Goal: Transaction & Acquisition: Register for event/course

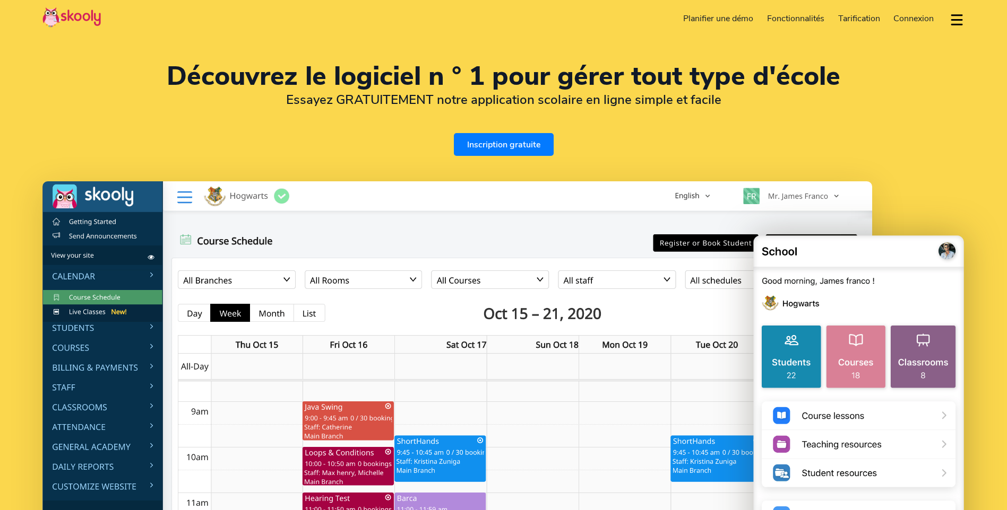
select select "fr"
select select "33"
select select "[GEOGRAPHIC_DATA]"
select select "Europe/[GEOGRAPHIC_DATA]"
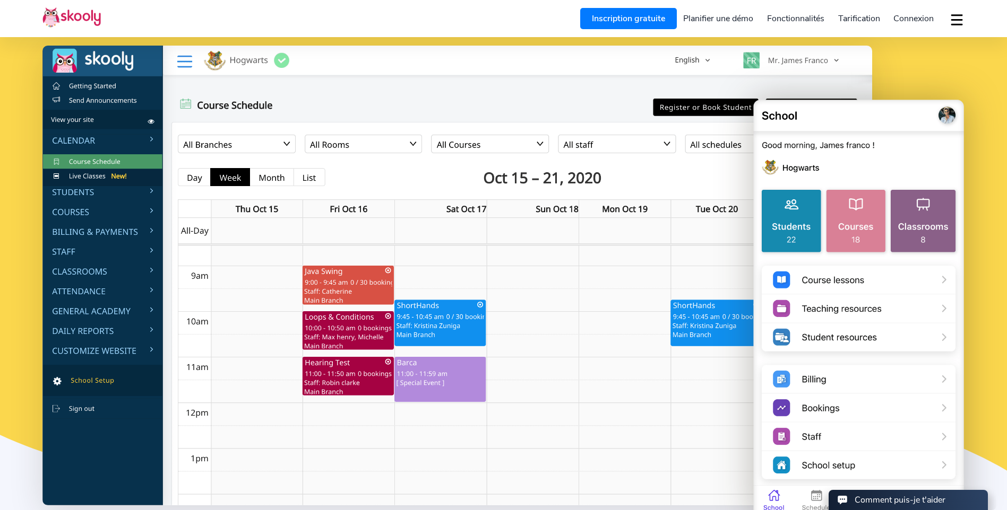
scroll to position [159, 0]
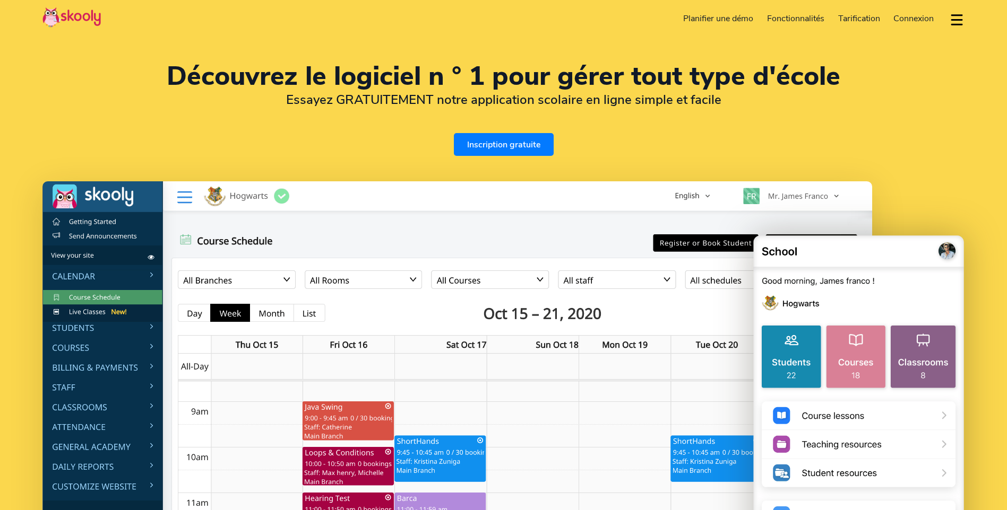
select select "fr"
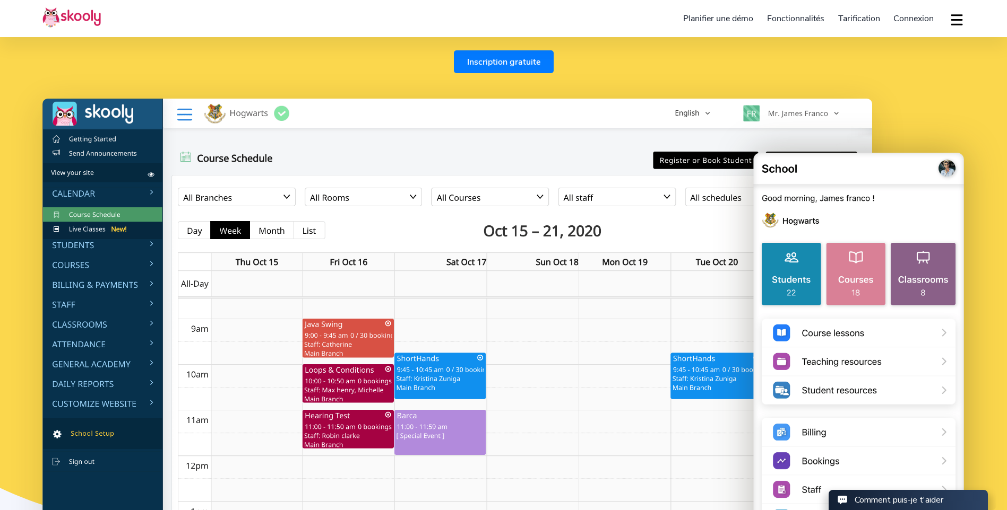
scroll to position [106, 0]
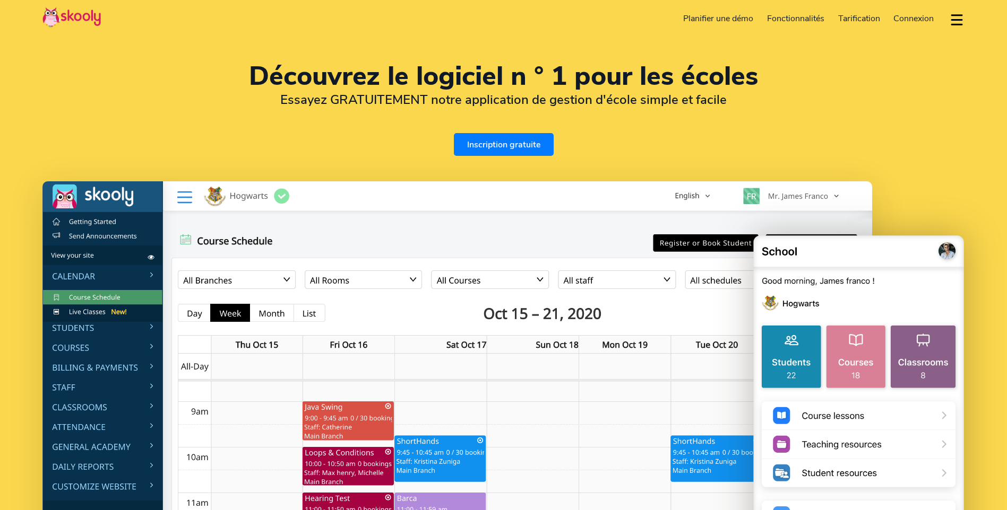
select select "fr"
click at [497, 150] on link "Inscription gratuite" at bounding box center [504, 144] width 100 height 23
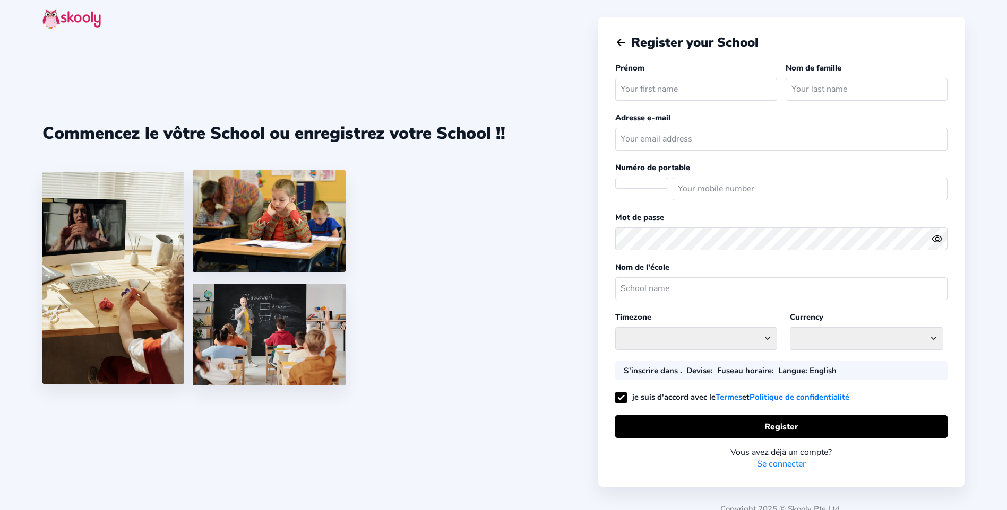
select select "FR"
select select "Europe/[GEOGRAPHIC_DATA]"
select select "EUR €"
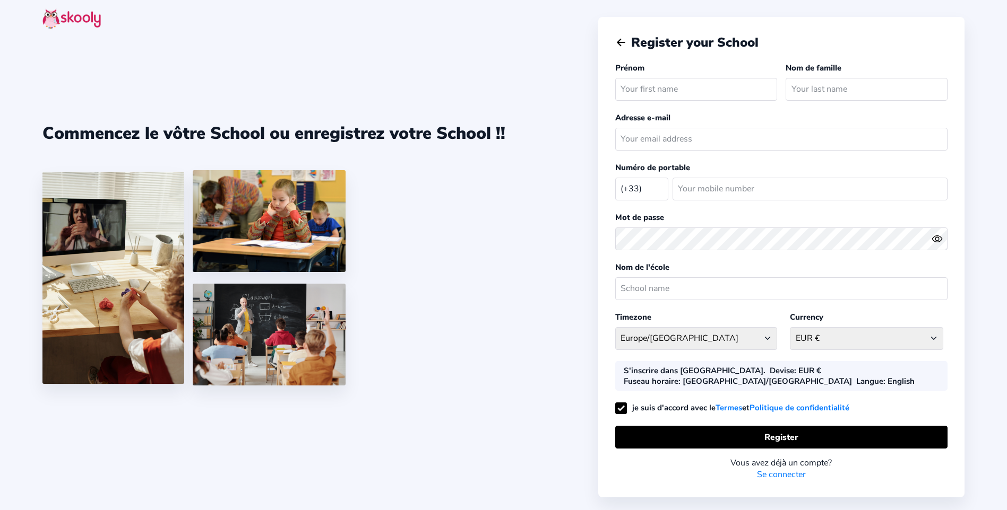
click at [719, 75] on div "Prénom" at bounding box center [698, 83] width 166 height 43
click at [717, 85] on input "text" at bounding box center [696, 89] width 162 height 23
type input "Rayan"
type input "Tissoires"
type input "[EMAIL_ADDRESS][DOMAIN_NAME]"
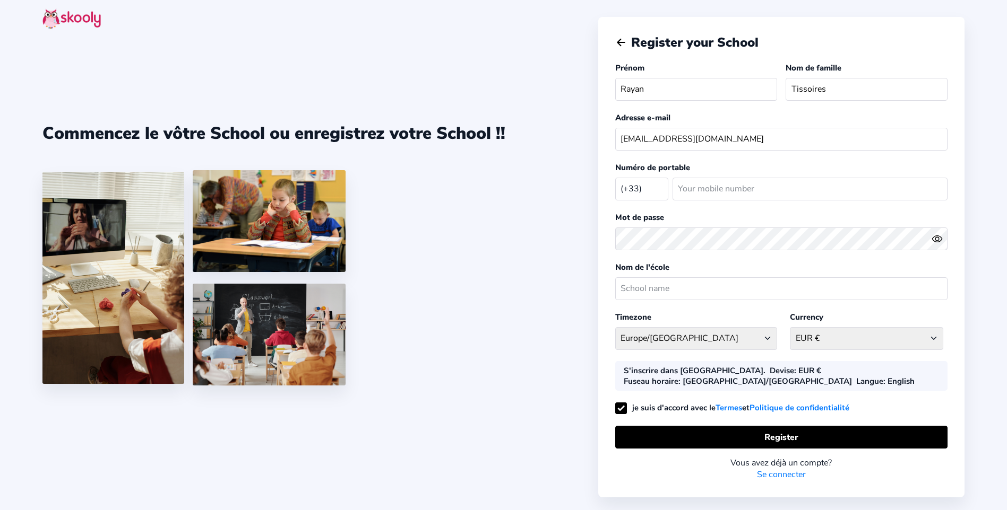
type input "743633988"
click at [789, 281] on input "text" at bounding box center [781, 289] width 332 height 23
drag, startPoint x: 747, startPoint y: 292, endPoint x: 577, endPoint y: 307, distance: 170.4
click at [593, 307] on div "Commencez le vôtre School ou enregistrez votre School !! Register your School P…" at bounding box center [503, 267] width 1007 height 534
click at [577, 307] on div "Commencez le vôtre School ou enregistrez votre School !!" at bounding box center [320, 255] width 556 height 510
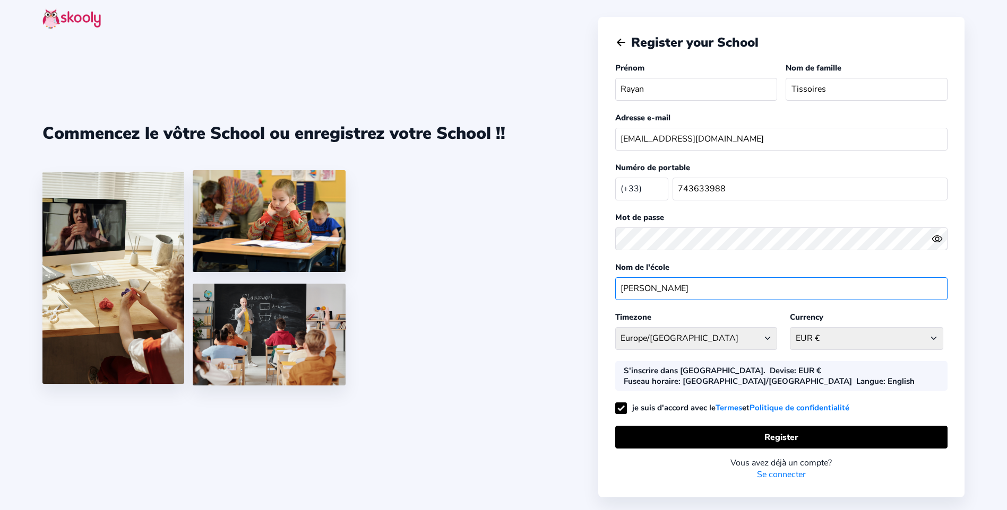
click at [720, 284] on input "Rayan Tissoires" at bounding box center [781, 289] width 332 height 23
type input "R"
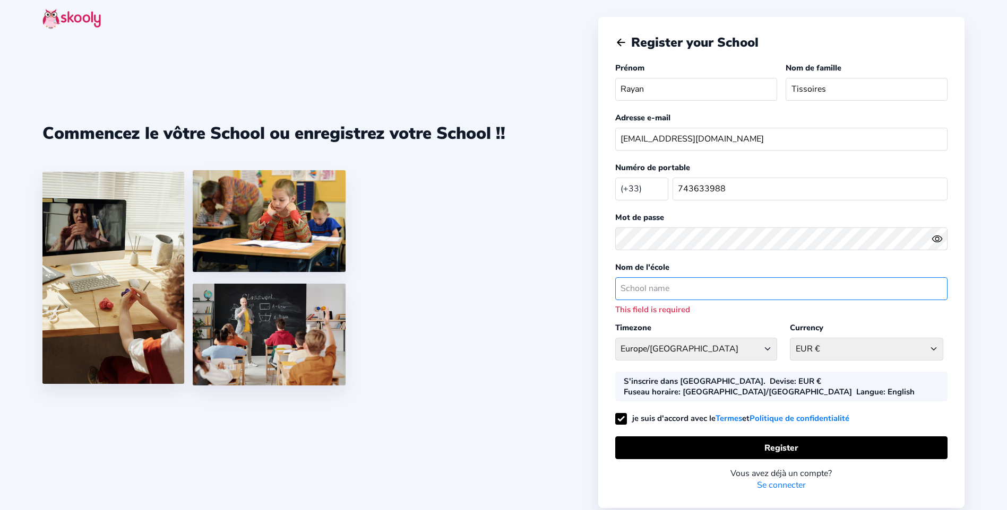
click at [675, 294] on input "text" at bounding box center [781, 289] width 332 height 23
type input "Collège Charles Walch"
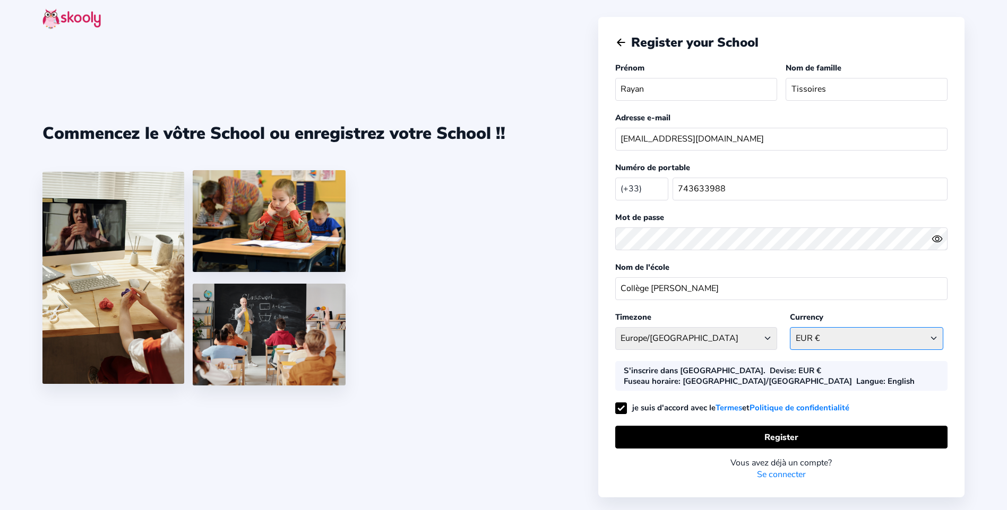
click at [888, 340] on select "EUR € Afghanistan AFN - ؋. Albania ALL - L Algeria DZD - دج AmericanSamoa USD -…" at bounding box center [866, 338] width 153 height 23
click at [835, 341] on select "EUR € Afghanistan AFN - ؋. Albania ALL - L Algeria DZD - دج AmericanSamoa USD -…" at bounding box center [866, 338] width 153 height 23
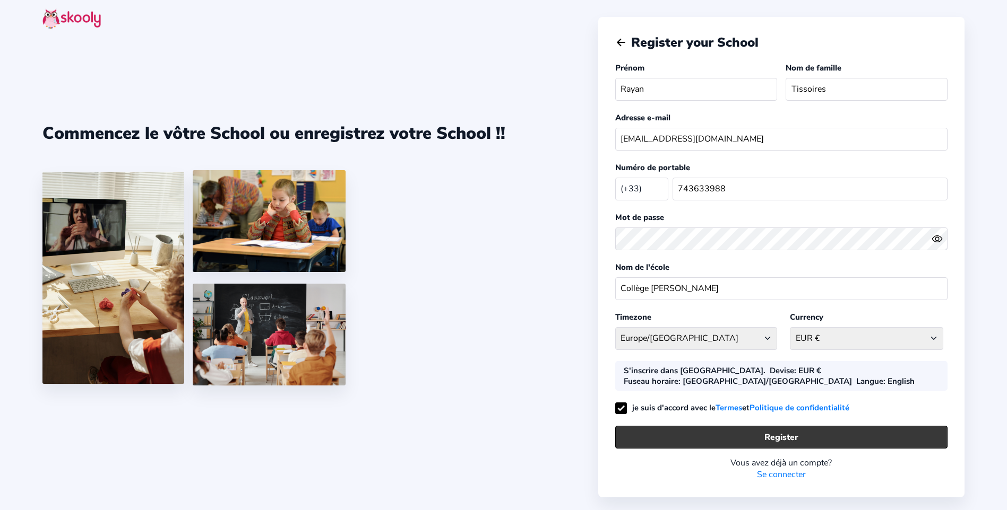
click at [786, 427] on button "Register" at bounding box center [781, 437] width 332 height 23
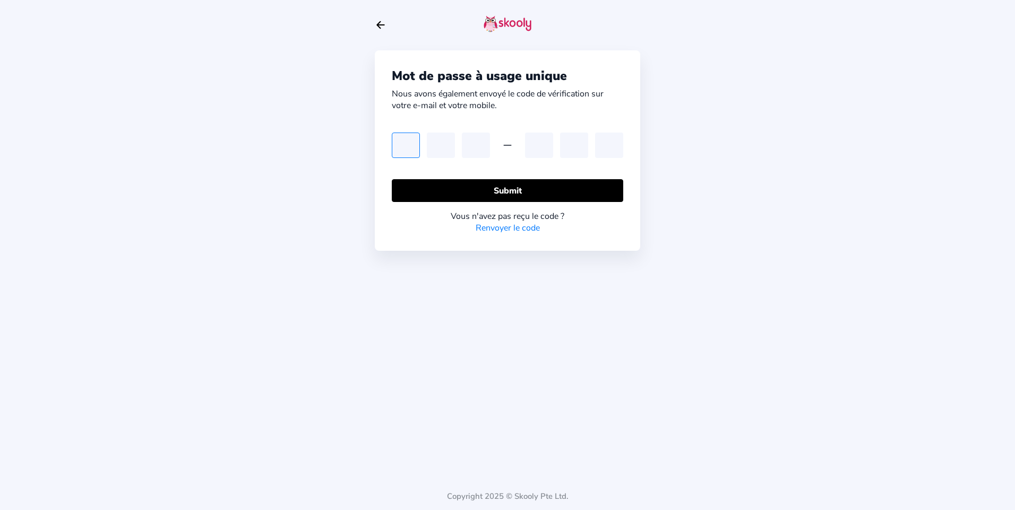
type input "8"
type input "4"
type input "8"
type input "2"
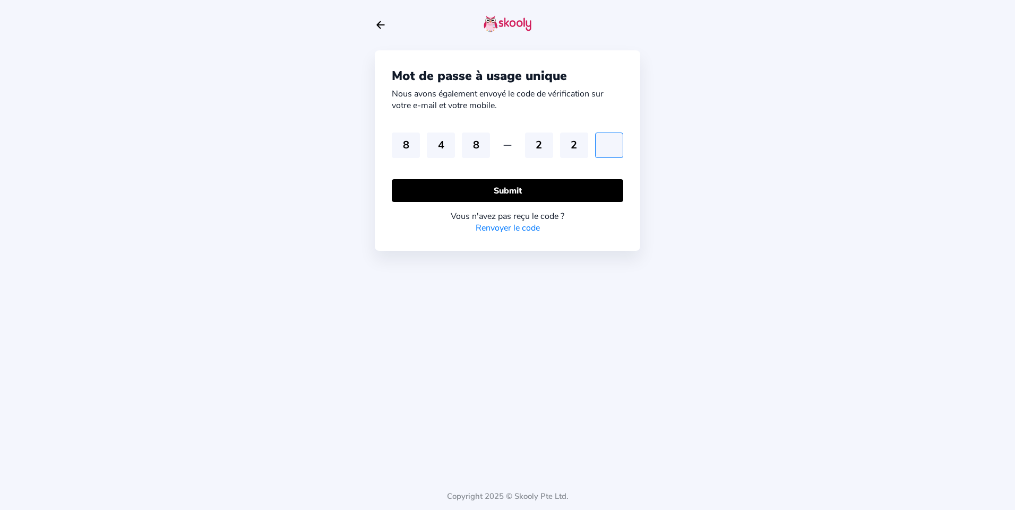
type input "9"
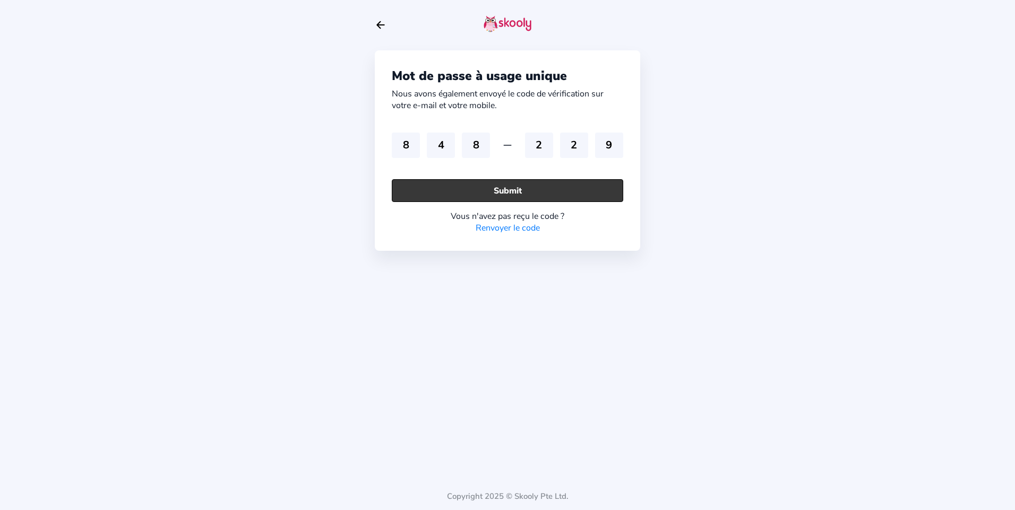
click at [510, 193] on button "Submit" at bounding box center [507, 190] width 231 height 23
